Goal: Information Seeking & Learning: Check status

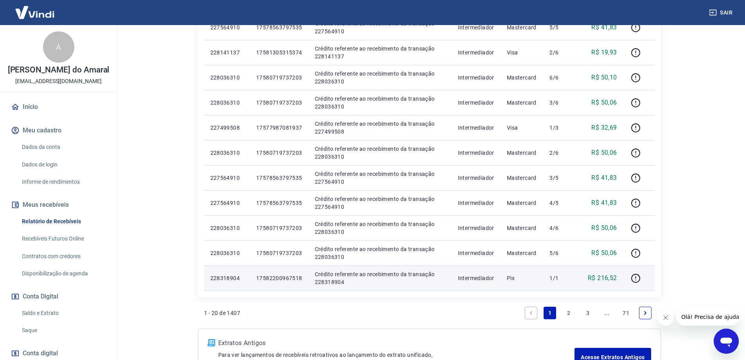
scroll to position [493, 0]
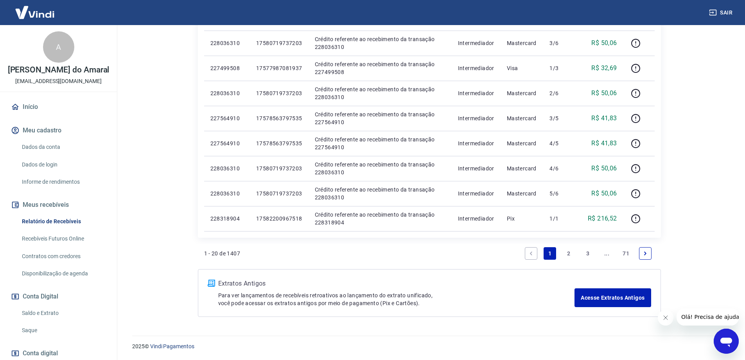
click at [570, 255] on link "2" at bounding box center [569, 253] width 13 height 13
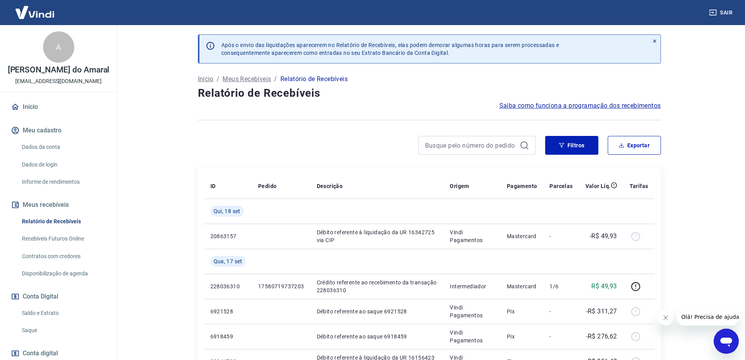
click at [203, 81] on p "Início" at bounding box center [206, 78] width 16 height 9
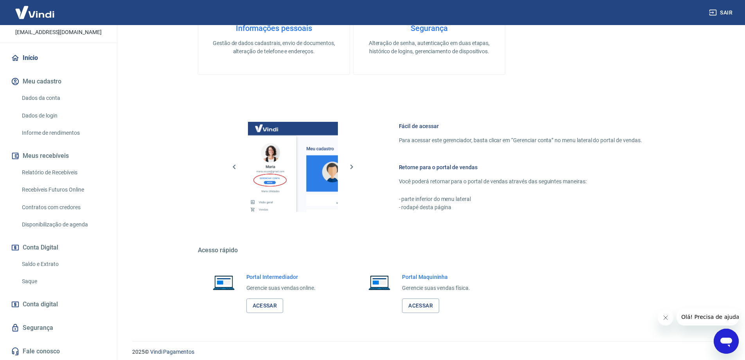
scroll to position [250, 0]
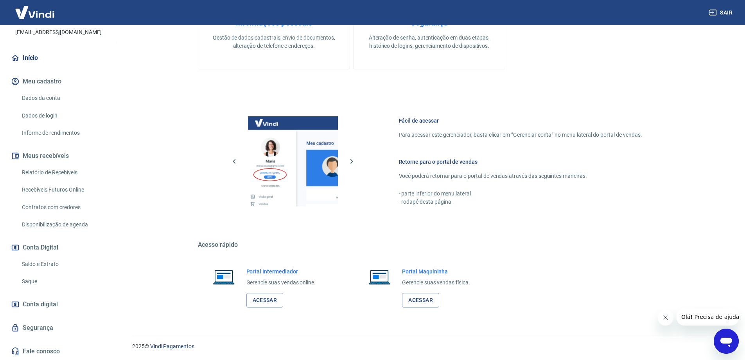
click at [405, 232] on div "Bem-vindo(a) ao gerenciador de conta Vindi Aqui você pode consultar e atualizar…" at bounding box center [429, 53] width 463 height 526
click at [27, 54] on link "Início" at bounding box center [58, 57] width 98 height 17
click at [29, 58] on link "Início" at bounding box center [58, 57] width 98 height 17
click at [27, 59] on link "Início" at bounding box center [58, 57] width 98 height 17
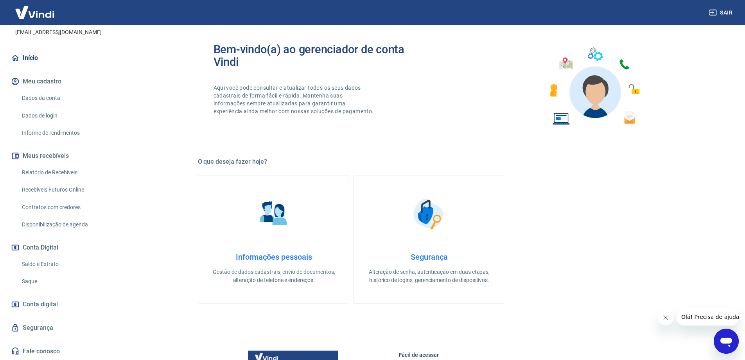
scroll to position [0, 0]
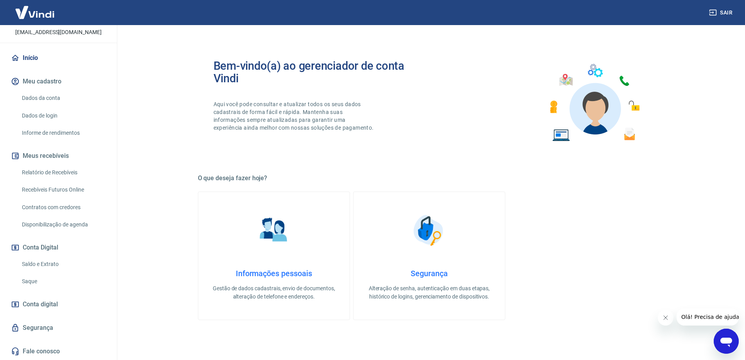
click at [37, 15] on img at bounding box center [34, 12] width 51 height 24
click at [14, 60] on icon at bounding box center [15, 58] width 7 height 6
